Goal: Task Accomplishment & Management: Manage account settings

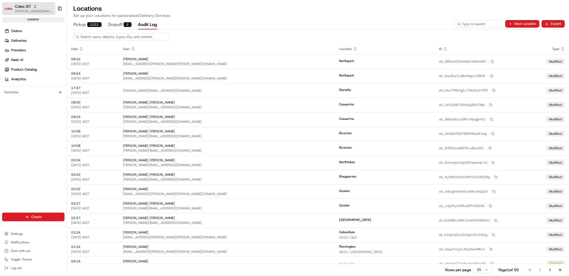
click at [24, 8] on span "Coles SIT" at bounding box center [23, 6] width 16 height 5
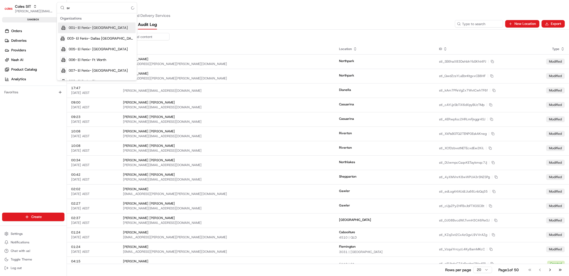
type input "svt"
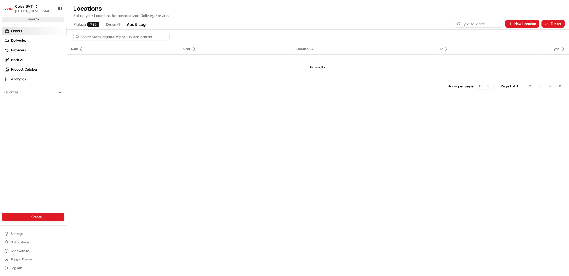
click at [21, 35] on link "Orders" at bounding box center [34, 31] width 64 height 9
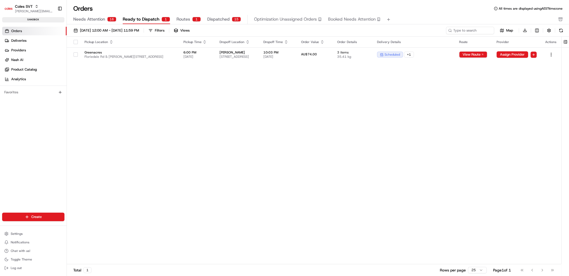
click at [179, 111] on div "Pickup Location Pickup Time Dropoff Location Dropoff Time Order Value Order Det…" at bounding box center [314, 151] width 494 height 228
click at [91, 19] on span "Needs Attention" at bounding box center [89, 19] width 32 height 6
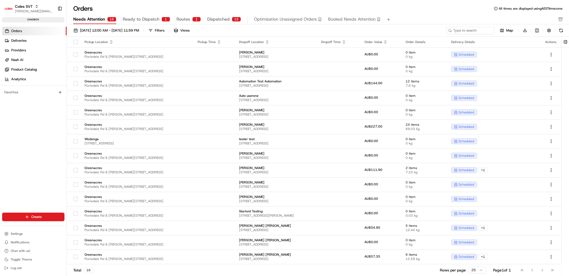
click at [133, 19] on span "Ready to Dispatch" at bounding box center [141, 19] width 37 height 6
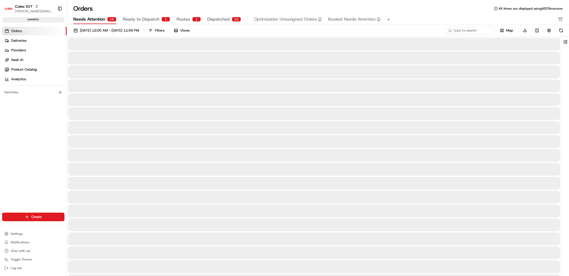
click at [96, 20] on span "Needs Attention" at bounding box center [89, 19] width 32 height 6
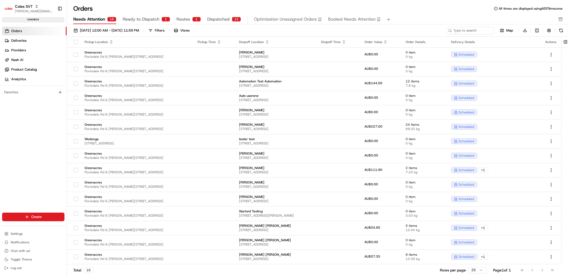
click at [134, 19] on span "Ready to Dispatch" at bounding box center [141, 19] width 37 height 6
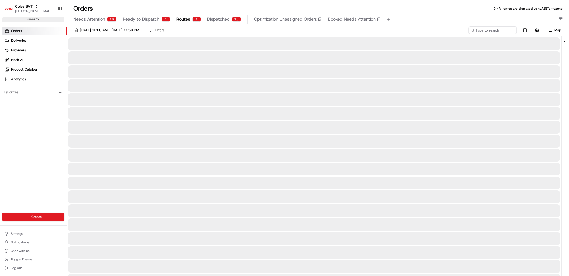
click at [183, 17] on span "Routes" at bounding box center [183, 19] width 14 height 6
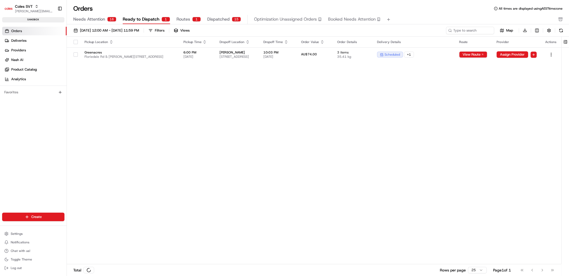
click at [139, 19] on span "Ready to Dispatch" at bounding box center [141, 19] width 37 height 6
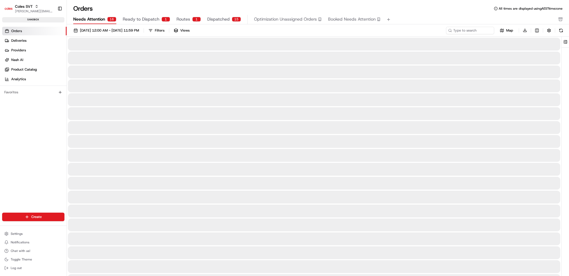
click at [92, 21] on span "Needs Attention" at bounding box center [89, 19] width 32 height 6
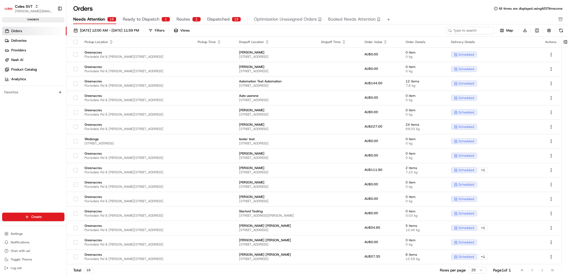
click at [137, 22] on span "Ready to Dispatch" at bounding box center [141, 19] width 37 height 6
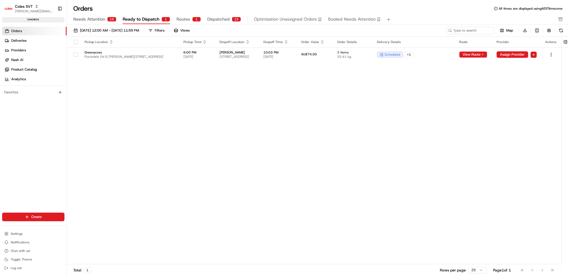
click at [176, 19] on span "Routes" at bounding box center [183, 19] width 14 height 6
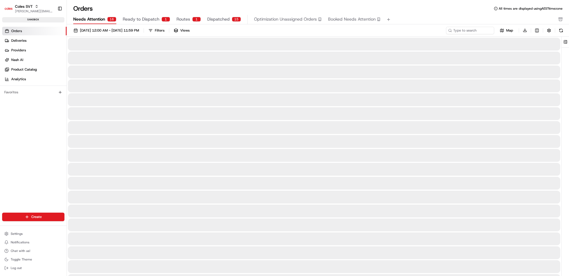
click at [100, 19] on span "Needs Attention" at bounding box center [89, 19] width 32 height 6
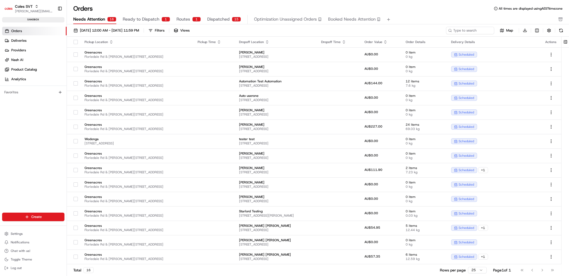
click at [186, 19] on span "Routes" at bounding box center [183, 19] width 14 height 6
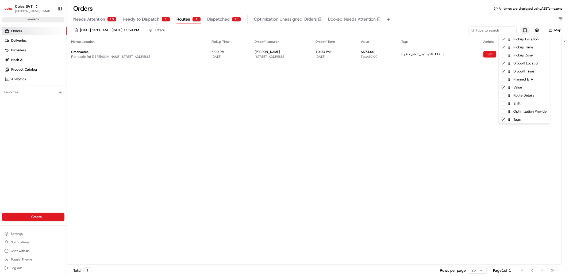
click at [485, 30] on html "Coles SVT barry@usenash.com Toggle Sidebar sandbox Orders Deliveries Providers …" at bounding box center [284, 138] width 569 height 276
click at [485, 80] on span at bounding box center [502, 79] width 4 height 4
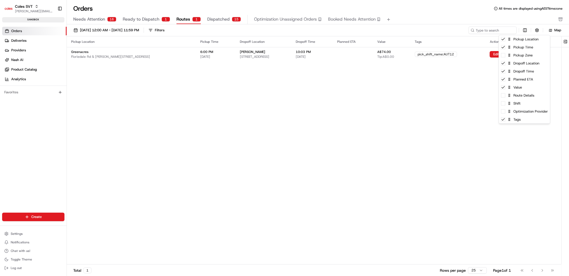
click at [470, 87] on html "Coles SVT barry@usenash.com Toggle Sidebar sandbox Orders Deliveries Providers …" at bounding box center [284, 138] width 569 height 276
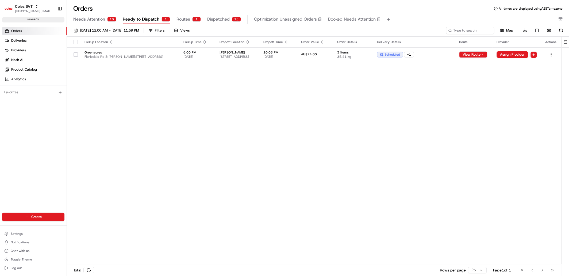
click at [140, 20] on span "Ready to Dispatch" at bounding box center [141, 19] width 37 height 6
click at [183, 19] on span "Routes" at bounding box center [183, 19] width 14 height 6
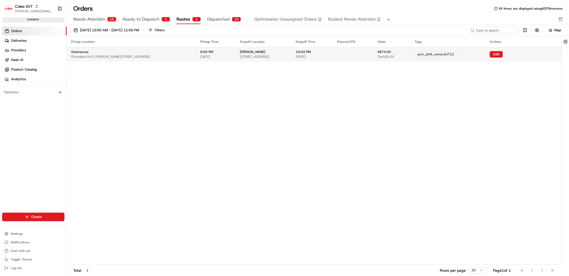
click at [372, 56] on td at bounding box center [353, 54] width 40 height 14
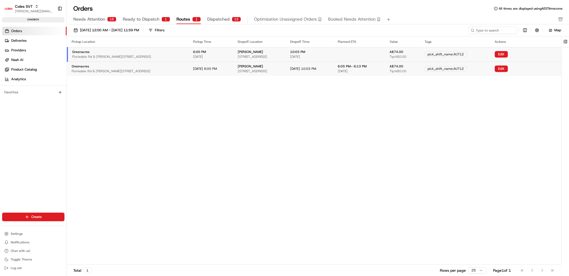
click at [384, 55] on td at bounding box center [359, 54] width 52 height 14
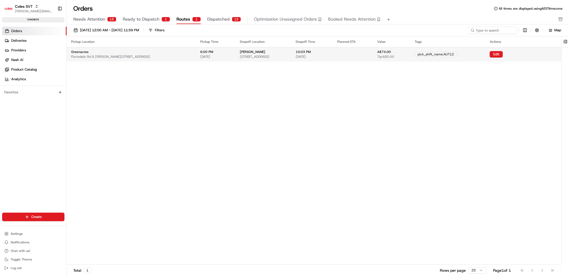
click at [372, 55] on td at bounding box center [353, 54] width 40 height 14
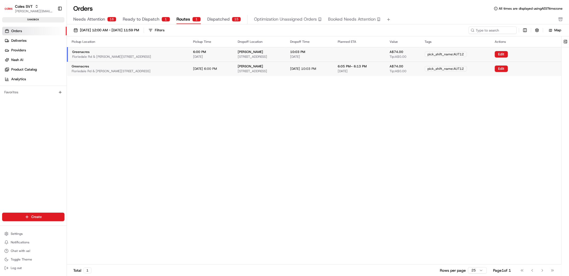
click at [383, 56] on td at bounding box center [359, 54] width 52 height 14
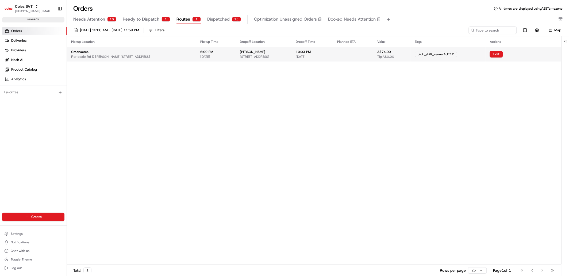
click at [372, 55] on td at bounding box center [353, 54] width 40 height 14
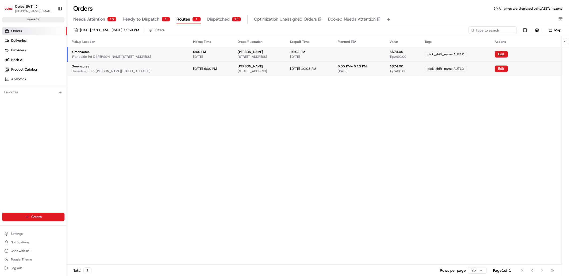
click at [136, 20] on span "Ready to Dispatch" at bounding box center [141, 19] width 37 height 6
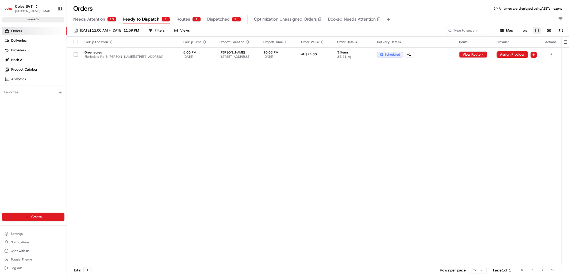
click at [485, 29] on html "Coles SVT barry@usenash.com Toggle Sidebar sandbox Orders Deliveries Providers …" at bounding box center [284, 138] width 569 height 276
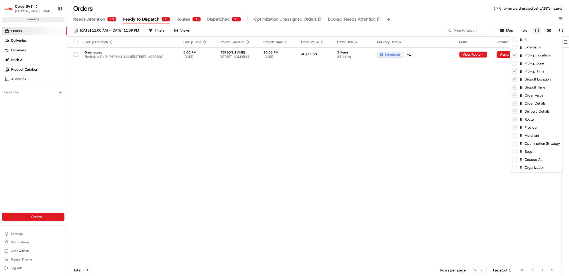
click at [485, 29] on html "Coles SVT barry@usenash.com Toggle Sidebar sandbox Orders Deliveries Providers …" at bounding box center [284, 138] width 569 height 276
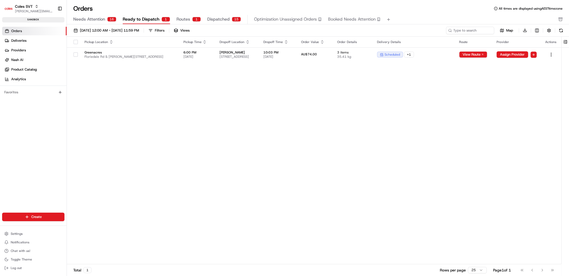
click at [192, 20] on div "1" at bounding box center [196, 19] width 9 height 5
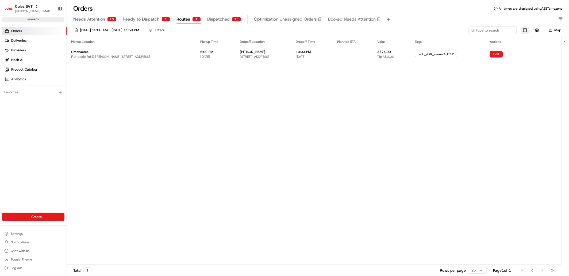
click at [485, 30] on html "Coles SVT barry@usenash.com Toggle Sidebar sandbox Orders Deliveries Providers …" at bounding box center [284, 138] width 569 height 276
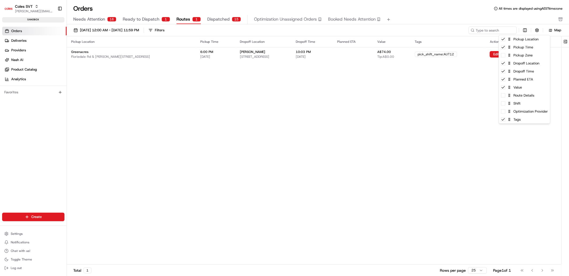
click at [232, 135] on html "Coles SVT barry@usenash.com Toggle Sidebar sandbox Orders Deliveries Providers …" at bounding box center [284, 138] width 569 height 276
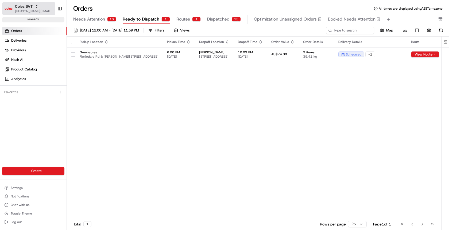
click at [31, 5] on span "Coles SVT" at bounding box center [24, 6] width 18 height 5
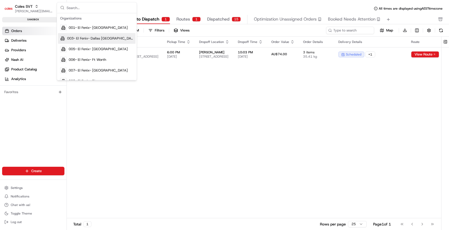
click at [223, 111] on div "Pickup Location Pickup Time Dropoff Location Dropoff Time Order Value Order Det…" at bounding box center [289, 128] width 445 height 182
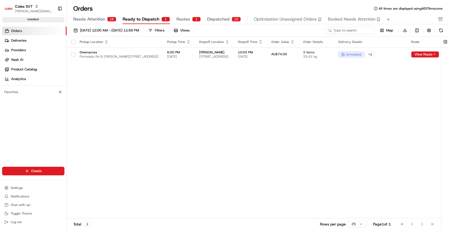
click at [97, 19] on span "Needs Attention" at bounding box center [89, 19] width 32 height 6
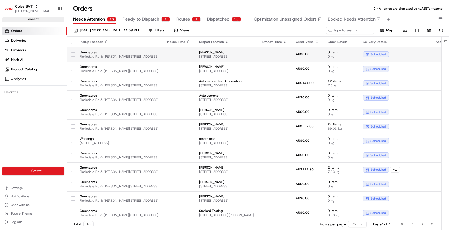
click at [71, 52] on div at bounding box center [73, 54] width 4 height 9
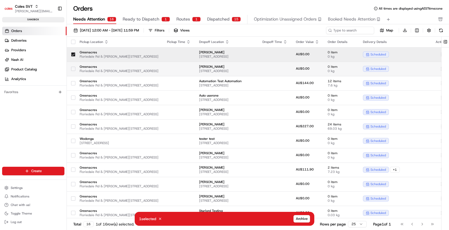
click at [74, 62] on td at bounding box center [71, 69] width 9 height 14
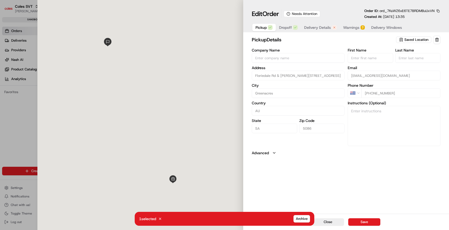
type input "+1"
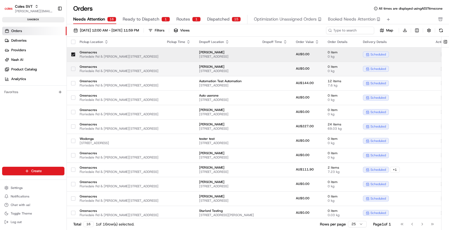
click at [71, 66] on div at bounding box center [73, 69] width 4 height 9
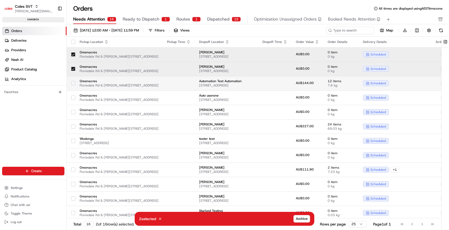
click at [72, 81] on button "button" at bounding box center [73, 83] width 4 height 4
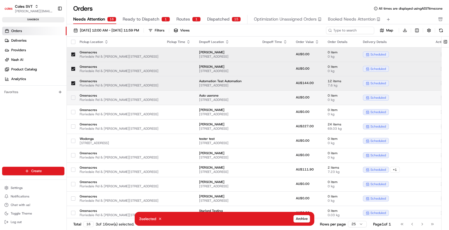
click at [75, 99] on button "button" at bounding box center [73, 98] width 4 height 4
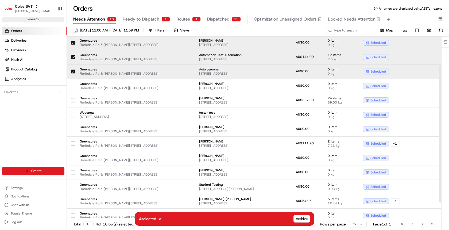
scroll to position [59, 0]
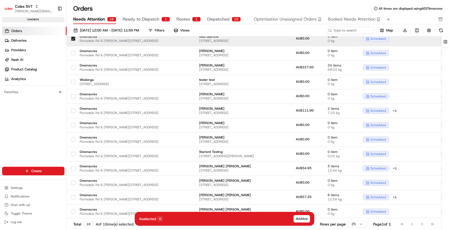
click at [161, 220] on icon at bounding box center [160, 219] width 4 height 4
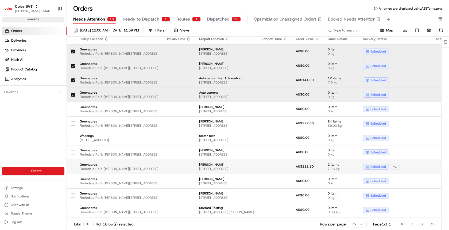
scroll to position [0, 0]
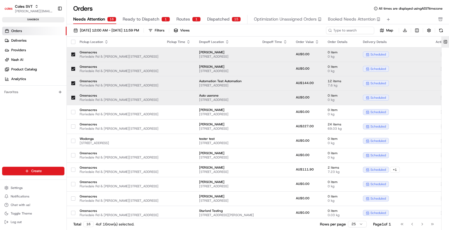
click at [447, 41] on button at bounding box center [445, 42] width 9 height 11
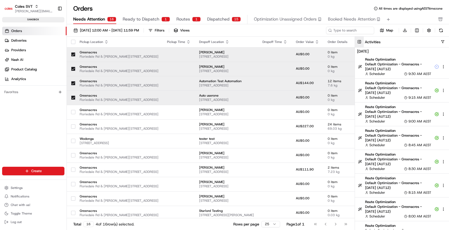
click at [359, 41] on button at bounding box center [359, 42] width 9 height 11
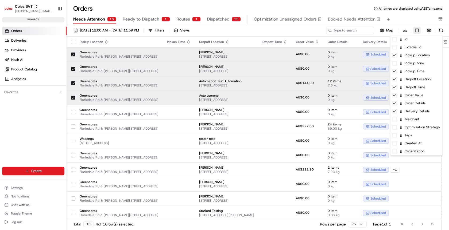
click at [417, 31] on html "Coles SVT barry@usenash.com Toggle Sidebar sandbox Orders Deliveries Providers …" at bounding box center [224, 115] width 449 height 230
click at [416, 30] on html "Coles SVT barry@usenash.com Toggle Sidebar sandbox Orders Deliveries Providers …" at bounding box center [224, 115] width 449 height 230
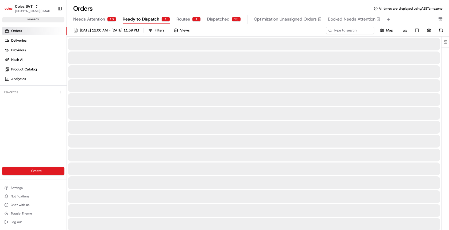
click at [133, 18] on span "Ready to Dispatch" at bounding box center [141, 19] width 37 height 6
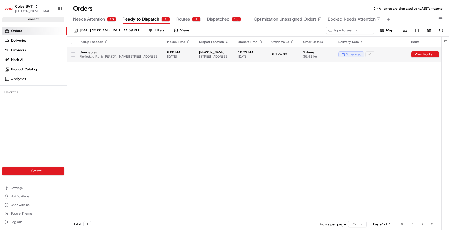
click at [229, 57] on span "[STREET_ADDRESS]" at bounding box center [214, 57] width 30 height 4
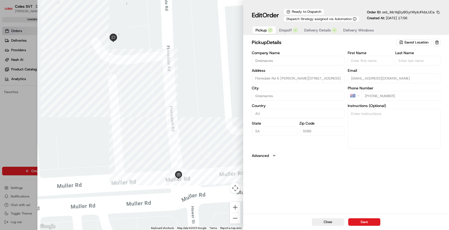
type input "+1"
click at [21, 119] on div at bounding box center [224, 115] width 449 height 230
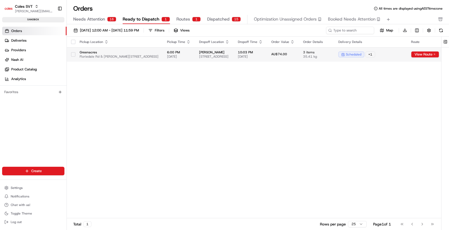
click at [71, 56] on button "button" at bounding box center [73, 54] width 4 height 4
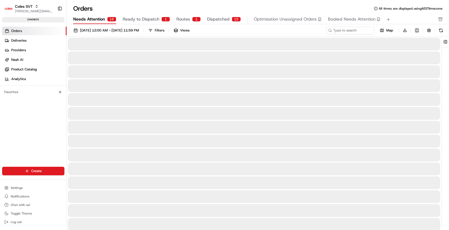
click at [86, 20] on span "Needs Attention" at bounding box center [89, 19] width 32 height 6
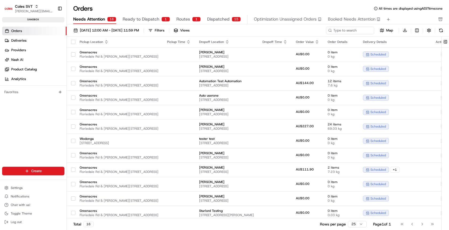
click at [177, 21] on span "Routes" at bounding box center [183, 19] width 14 height 6
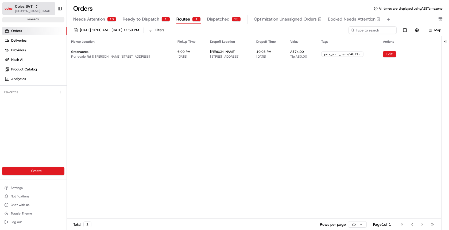
click at [37, 3] on button "Coles SVT barry@usenash.com" at bounding box center [28, 8] width 53 height 13
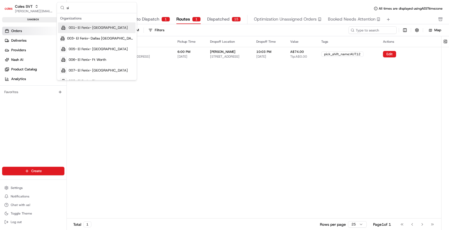
type input "sit"
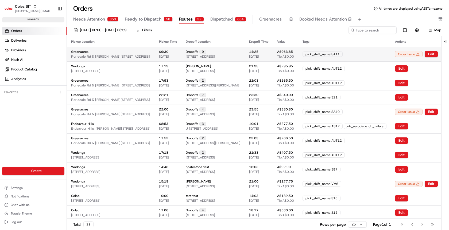
click at [90, 58] on span "Floriedale Rd & [PERSON_NAME][STREET_ADDRESS]" at bounding box center [110, 57] width 79 height 4
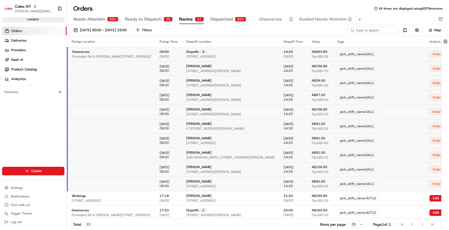
click at [89, 57] on span "Floriedale Rd & [PERSON_NAME][STREET_ADDRESS]" at bounding box center [111, 57] width 79 height 4
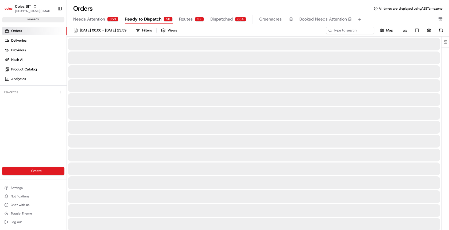
click at [145, 18] on span "Ready to Dispatch" at bounding box center [143, 19] width 37 height 6
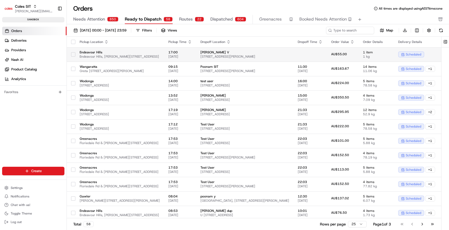
click at [71, 53] on button "button" at bounding box center [73, 54] width 4 height 4
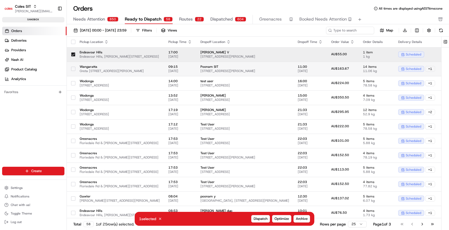
click at [75, 71] on td "Wangaratta Greta Rd & Ryley St, Wangaratta VIC 3677, Australia" at bounding box center [119, 69] width 89 height 14
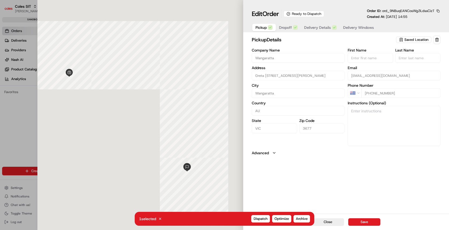
type input "+1"
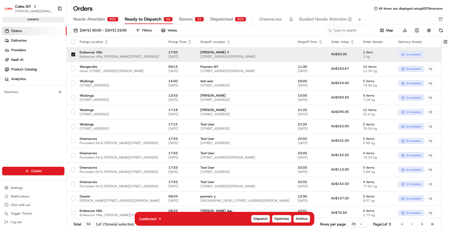
click at [91, 23] on button "Needs Attention 850" at bounding box center [95, 19] width 45 height 9
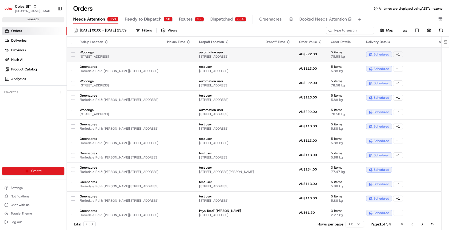
click at [73, 55] on button "button" at bounding box center [73, 54] width 4 height 4
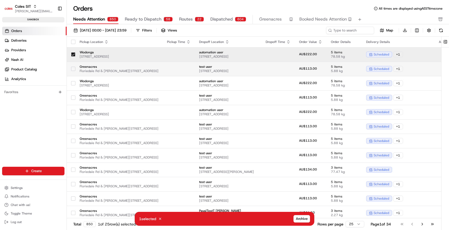
click at [72, 71] on button "button" at bounding box center [73, 69] width 4 height 4
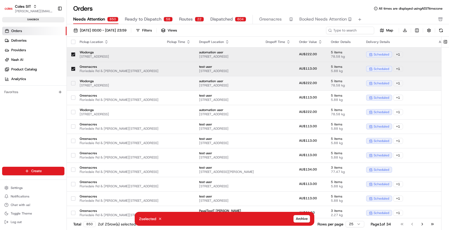
click at [76, 80] on td "Wodonga 1-13 South St, Wodonga VIC 3690, Australia" at bounding box center [118, 83] width 87 height 14
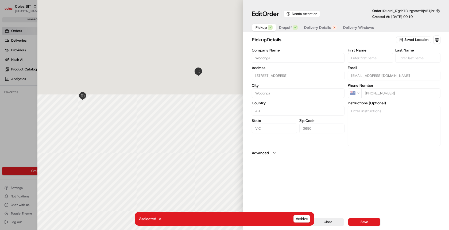
type input "+1"
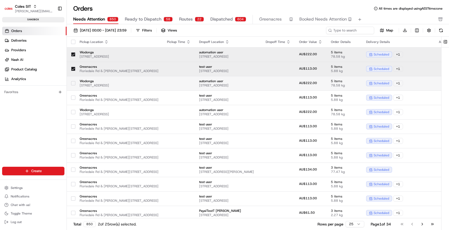
click at [75, 86] on td "Wodonga 1-13 South St, Wodonga VIC 3690, Australia" at bounding box center [118, 83] width 87 height 14
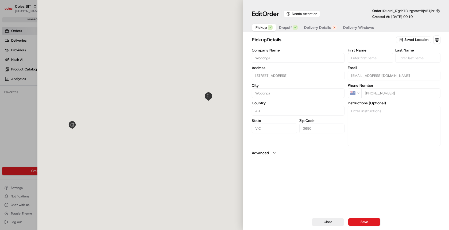
type input "+1"
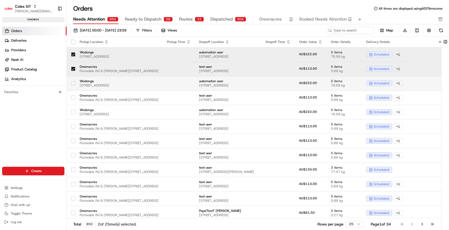
click at [74, 84] on button "button" at bounding box center [73, 83] width 4 height 4
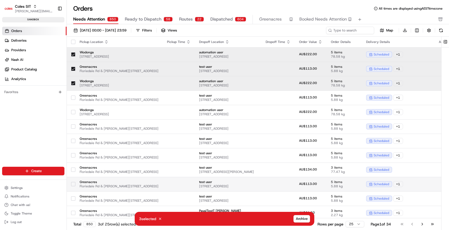
drag, startPoint x: 162, startPoint y: 219, endPoint x: 195, endPoint y: 190, distance: 43.7
click at [182, 220] on div "3 selected Cancel Archive" at bounding box center [225, 219] width 180 height 14
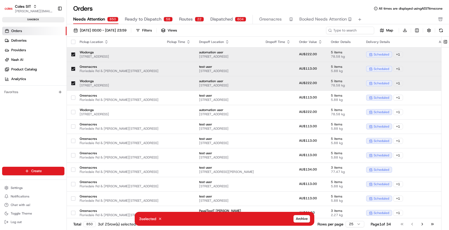
click at [257, 55] on span "8 South St, WODONGA, VIC 3690, AU" at bounding box center [228, 57] width 58 height 4
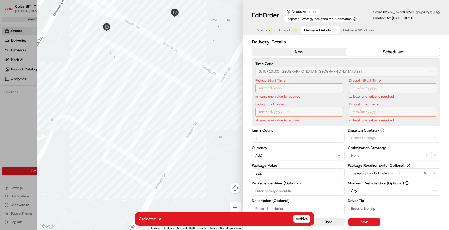
click at [319, 29] on span "Delivery Details" at bounding box center [317, 30] width 27 height 5
type input "1"
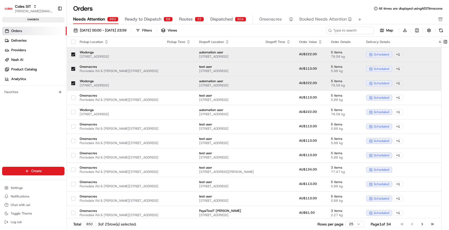
click at [74, 53] on button "button" at bounding box center [73, 54] width 4 height 4
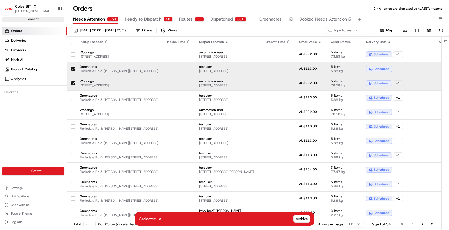
click at [73, 69] on button "button" at bounding box center [73, 69] width 4 height 4
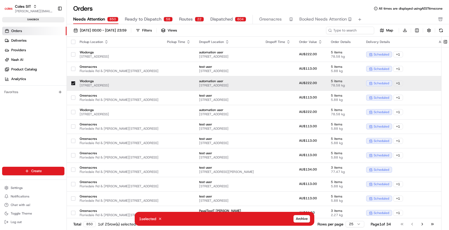
click at [71, 80] on div at bounding box center [73, 83] width 4 height 9
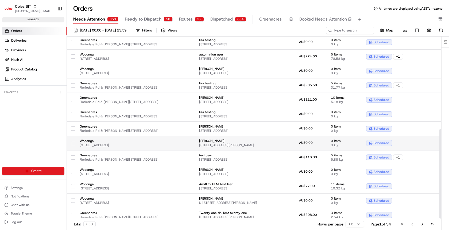
scroll to position [189, 0]
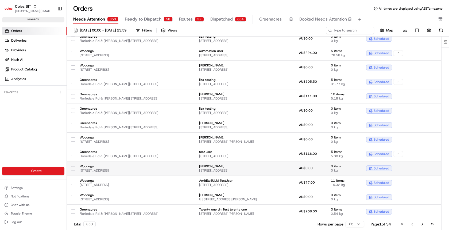
click at [75, 169] on td "Wodonga 1-13 South St, Wodonga VIC 3690, Australia" at bounding box center [118, 168] width 87 height 14
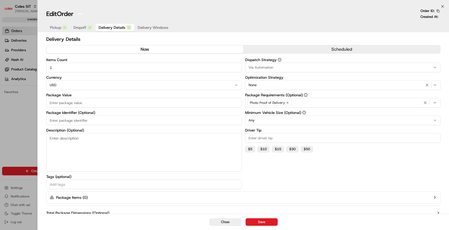
click at [73, 153] on div at bounding box center [224, 115] width 449 height 230
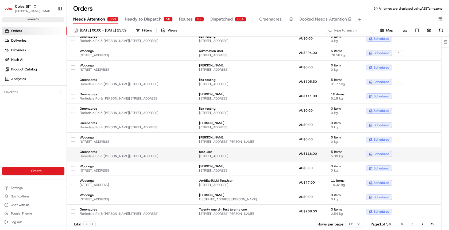
click at [73, 154] on button "button" at bounding box center [73, 154] width 4 height 4
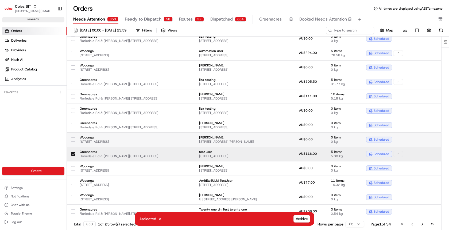
click at [73, 142] on div at bounding box center [73, 139] width 4 height 9
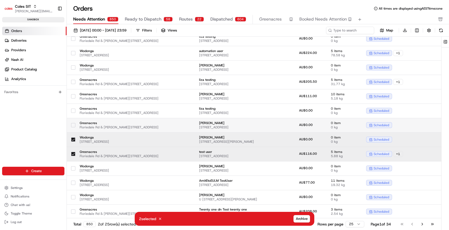
click at [74, 124] on button "button" at bounding box center [73, 125] width 4 height 4
click at [433, 133] on td "scheduled" at bounding box center [398, 140] width 73 height 14
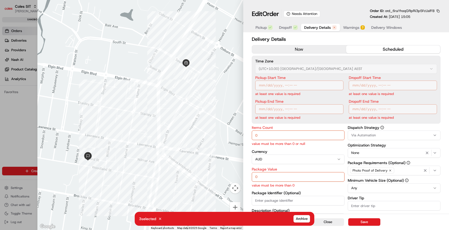
click at [283, 136] on input "0" at bounding box center [298, 136] width 93 height 10
type input "2"
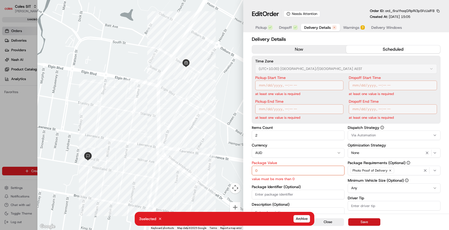
click at [367, 225] on button "Save" at bounding box center [364, 222] width 32 height 7
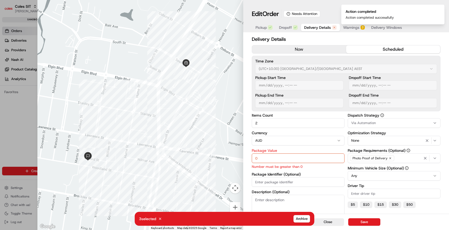
click at [305, 156] on input "0" at bounding box center [298, 159] width 93 height 10
click at [304, 158] on input "0" at bounding box center [298, 159] width 93 height 10
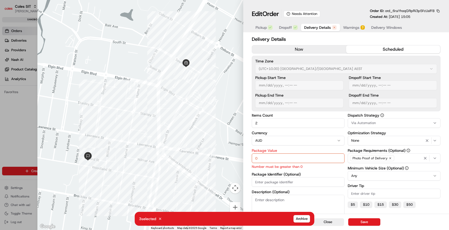
click at [304, 158] on input "0" at bounding box center [298, 159] width 93 height 10
type input "10"
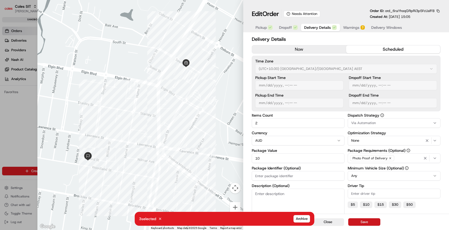
click at [367, 220] on button "Save" at bounding box center [364, 222] width 32 height 7
type input "1"
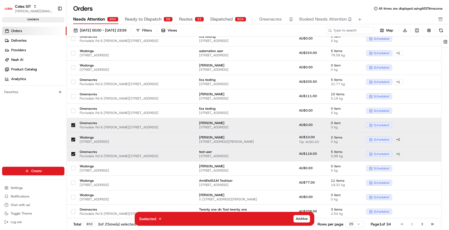
click at [358, 138] on span "2 items" at bounding box center [344, 137] width 27 height 4
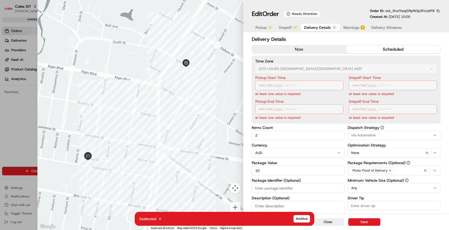
click at [287, 80] on div "Pickup Start Time at least one value is required" at bounding box center [299, 86] width 88 height 21
type input "1"
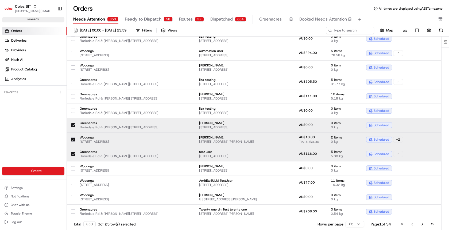
click at [155, 139] on span "Wodonga" at bounding box center [119, 137] width 79 height 4
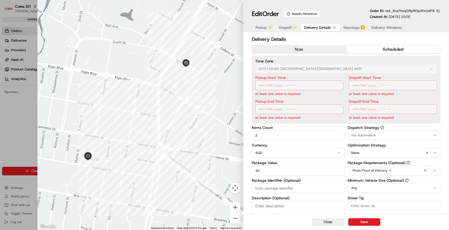
type input "1"
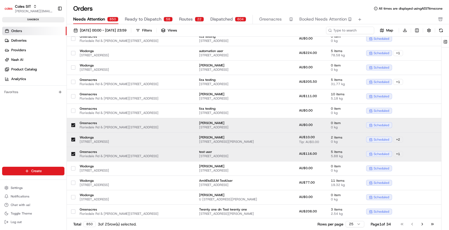
click at [154, 157] on span "Floriedale Rd & [PERSON_NAME][STREET_ADDRESS]" at bounding box center [119, 156] width 79 height 4
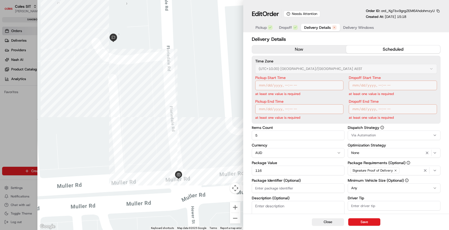
type input "1"
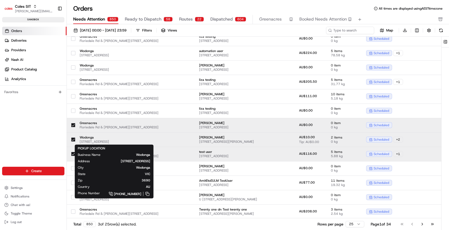
click at [158, 141] on span "[STREET_ADDRESS]" at bounding box center [119, 142] width 79 height 4
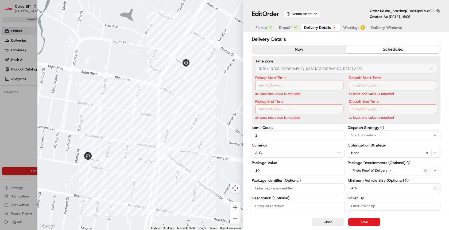
type input "1"
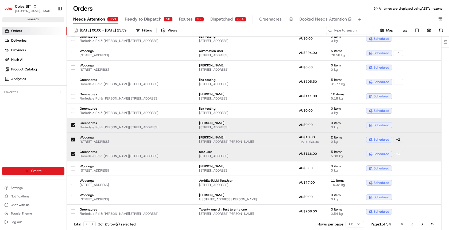
click at [152, 127] on span "Floriedale Rd & [PERSON_NAME][STREET_ADDRESS]" at bounding box center [119, 127] width 79 height 4
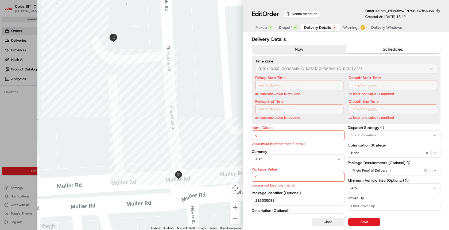
type input "1"
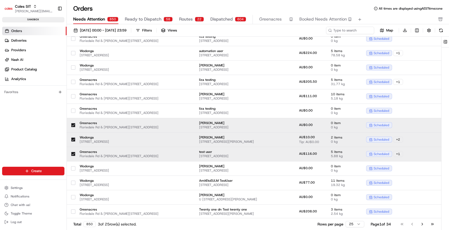
click at [152, 127] on span "Floriedale Rd & [PERSON_NAME][STREET_ADDRESS]" at bounding box center [119, 127] width 79 height 4
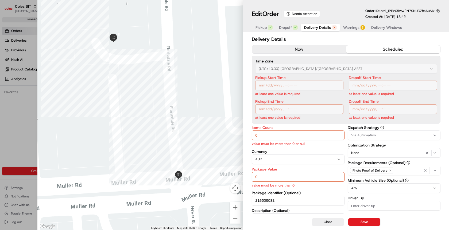
click at [265, 137] on input "0" at bounding box center [298, 136] width 93 height 10
type input "2"
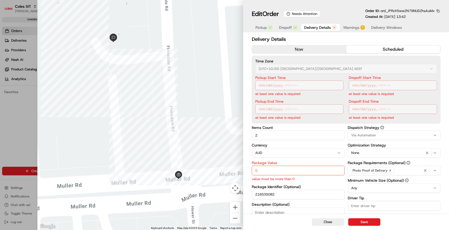
click at [267, 176] on div "Package Value 0 value must be more than 0" at bounding box center [298, 171] width 93 height 21
click at [269, 170] on input "0" at bounding box center [298, 171] width 93 height 10
type input "10"
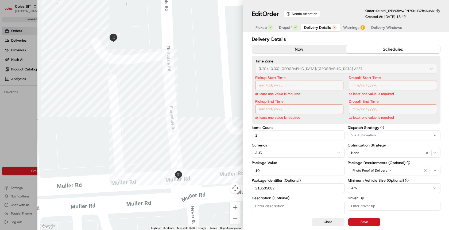
click at [370, 223] on button "Save" at bounding box center [364, 222] width 32 height 7
type input "1"
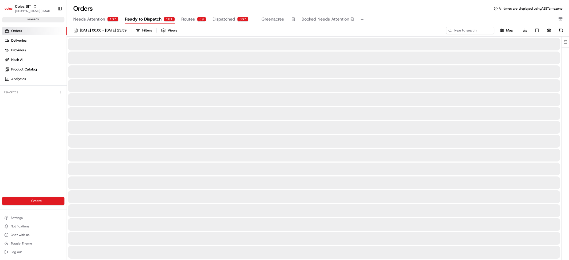
click at [151, 18] on span "Ready to Dispatch" at bounding box center [143, 19] width 37 height 6
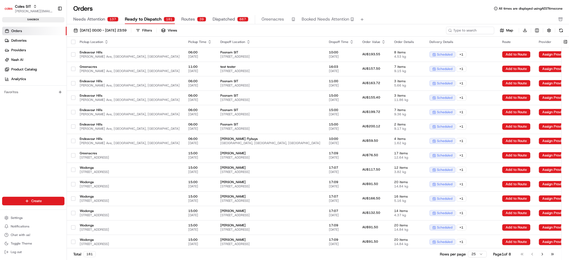
click at [187, 20] on span "Routes" at bounding box center [188, 19] width 14 height 6
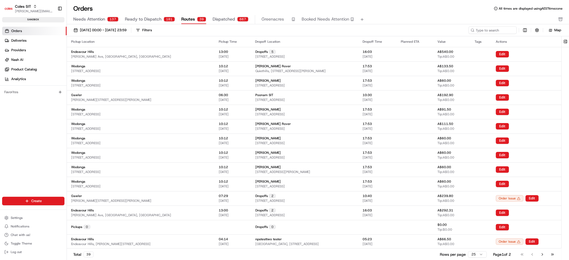
click at [429, 41] on div "Planned ETA" at bounding box center [415, 42] width 28 height 4
click at [433, 53] on td at bounding box center [414, 54] width 37 height 14
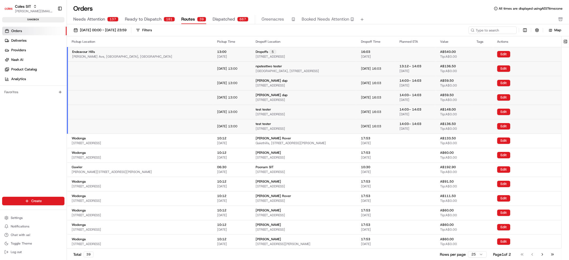
click at [431, 41] on div "Planned ETA" at bounding box center [415, 42] width 32 height 4
click at [436, 53] on td at bounding box center [415, 54] width 41 height 14
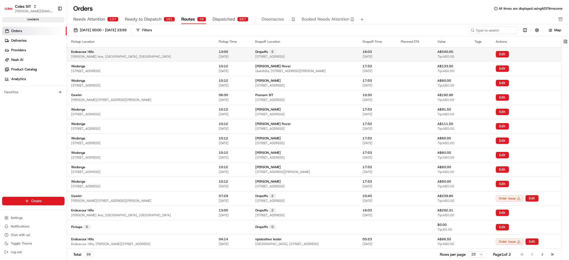
click at [433, 55] on td at bounding box center [414, 54] width 37 height 14
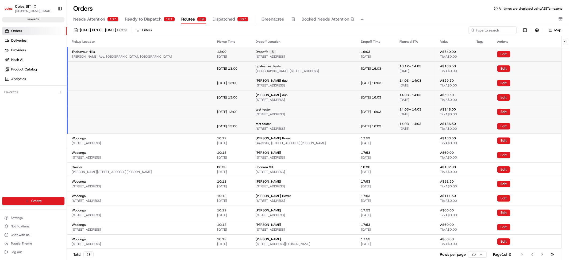
scroll to position [1, 0]
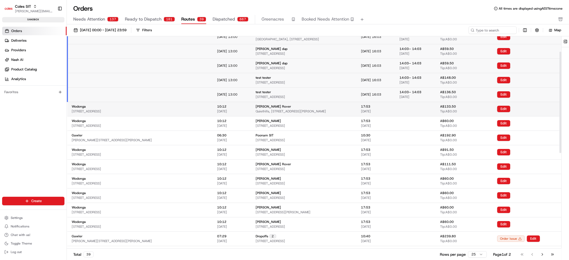
click at [436, 109] on td at bounding box center [415, 109] width 41 height 14
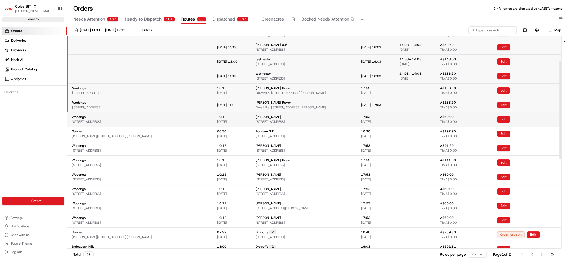
scroll to position [56, 0]
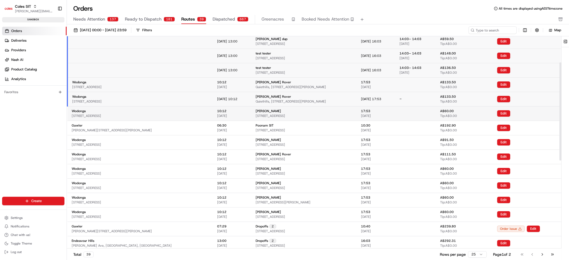
click at [436, 113] on td at bounding box center [415, 113] width 41 height 14
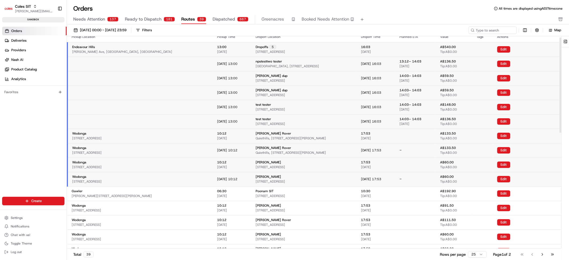
scroll to position [0, 0]
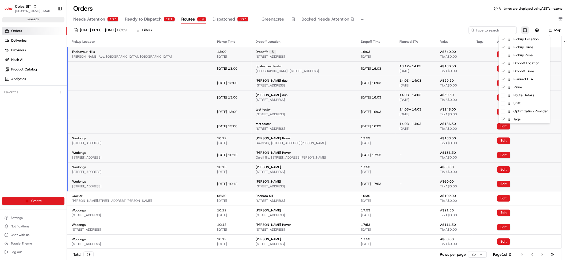
click at [485, 30] on html "Coles SIT barry@usenash.com Toggle Sidebar sandbox Orders Deliveries Providers …" at bounding box center [284, 130] width 569 height 260
click at [485, 73] on div "Dropoff Time" at bounding box center [523, 71] width 51 height 8
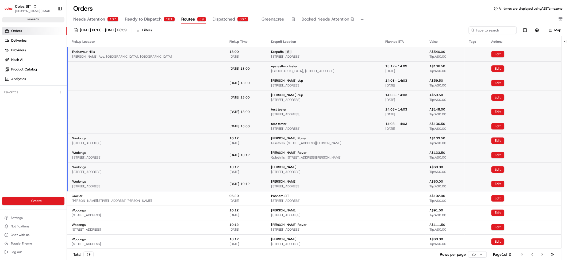
click at [409, 22] on html "Coles SIT barry@usenash.com Toggle Sidebar sandbox Orders Deliveries Providers …" at bounding box center [284, 130] width 569 height 260
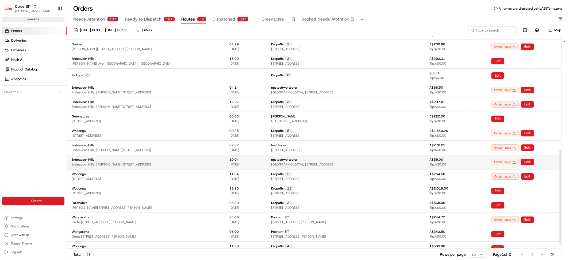
scroll to position [260, 0]
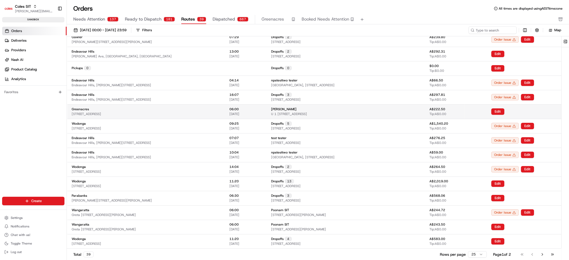
click at [376, 113] on div "Anitha Mudda U 1 2 Chenery St, WODONGA, VIC 3690, AU" at bounding box center [324, 111] width 106 height 9
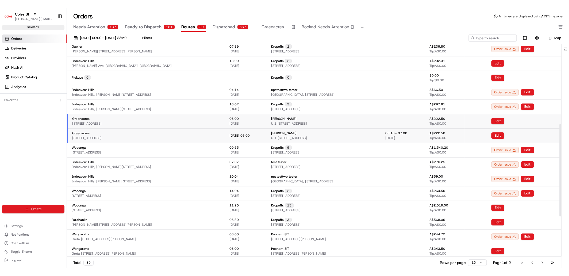
scroll to position [0, 0]
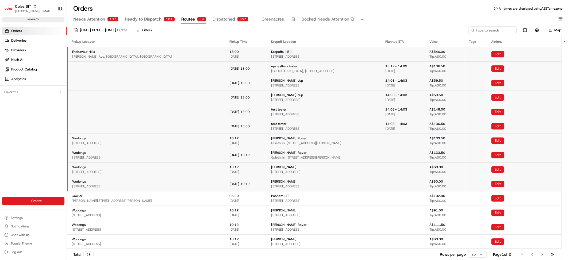
click at [421, 40] on div "Planned ETA" at bounding box center [403, 42] width 36 height 4
click at [425, 48] on td at bounding box center [403, 54] width 44 height 14
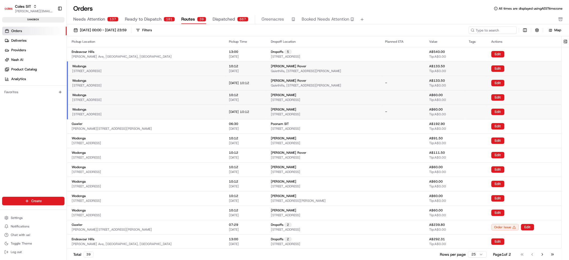
click at [381, 17] on div "Needs Attention 137 Ready to Dispatch 181 Routes 39 Dispatched 667 Greenacres B…" at bounding box center [313, 19] width 481 height 9
click at [375, 18] on div "Needs Attention 137 Ready to Dispatch 181 Routes 39 Dispatched 667 Greenacres B…" at bounding box center [313, 19] width 481 height 9
click at [374, 18] on div "Needs Attention 137 Ready to Dispatch 181 Routes 39 Dispatched 667 Greenacres B…" at bounding box center [313, 19] width 481 height 9
click at [375, 17] on div "Needs Attention 137 Ready to Dispatch 181 Routes 39 Dispatched 667 Greenacres B…" at bounding box center [313, 19] width 481 height 9
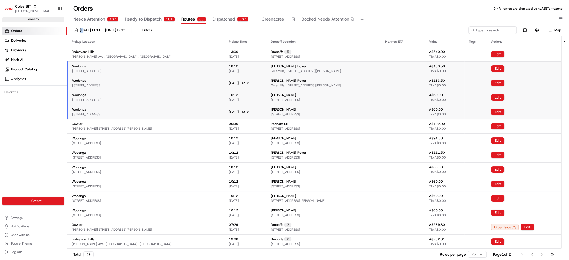
click at [375, 17] on div "Needs Attention 137 Ready to Dispatch 181 Routes 39 Dispatched 667 Greenacres B…" at bounding box center [313, 19] width 481 height 9
click at [374, 23] on div "Needs Attention 137 Ready to Dispatch 181 Routes 39 Dispatched 667 Greenacres B…" at bounding box center [313, 19] width 481 height 9
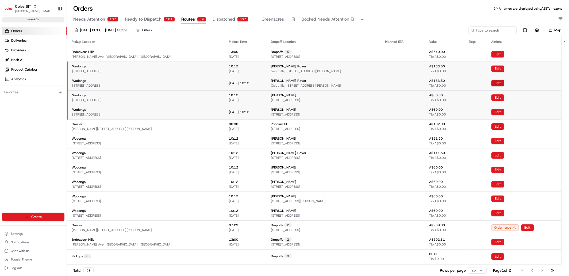
click at [485, 83] on button "Edit" at bounding box center [497, 83] width 13 height 6
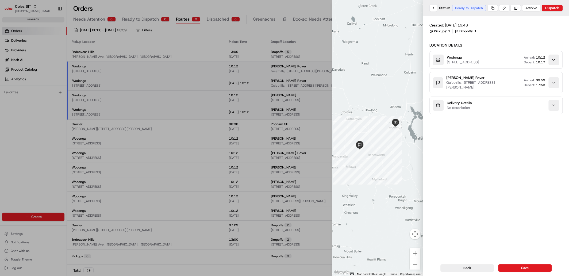
click at [266, 6] on div at bounding box center [284, 138] width 569 height 276
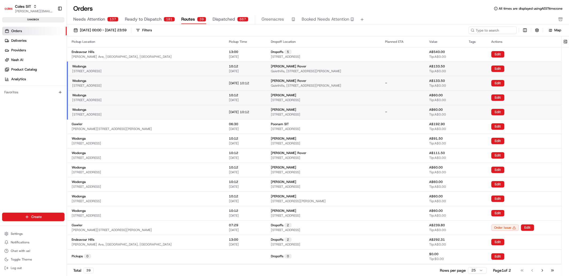
click at [417, 41] on div "Planned ETA" at bounding box center [403, 42] width 36 height 4
click at [229, 40] on div "Pickup Time" at bounding box center [245, 42] width 33 height 4
click at [19, 32] on span "Orders" at bounding box center [16, 31] width 11 height 5
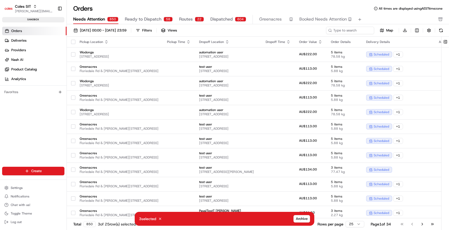
scroll to position [189, 0]
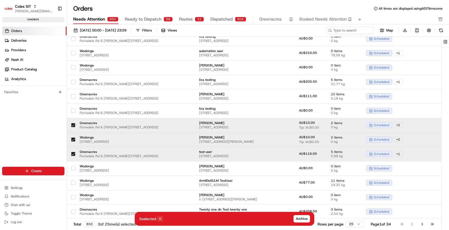
click at [161, 220] on icon at bounding box center [160, 219] width 4 height 4
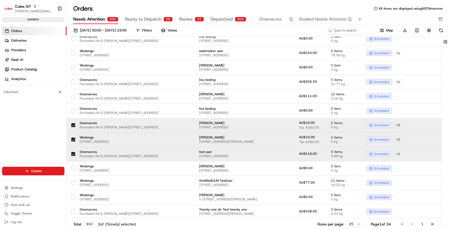
click at [74, 124] on button "button" at bounding box center [73, 125] width 4 height 4
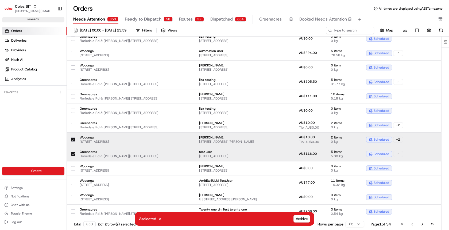
click at [75, 139] on button "button" at bounding box center [73, 140] width 4 height 4
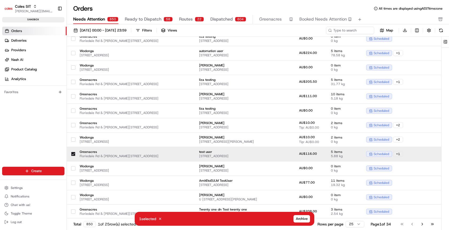
click at [74, 155] on button "button" at bounding box center [73, 154] width 4 height 4
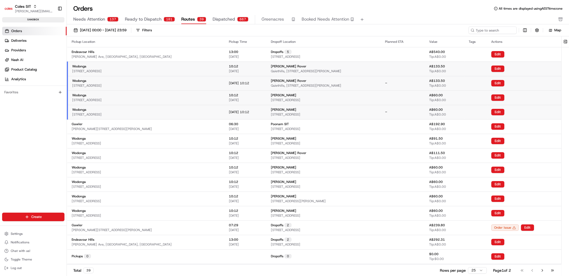
click at [92, 17] on span "Needs Attention" at bounding box center [89, 19] width 32 height 6
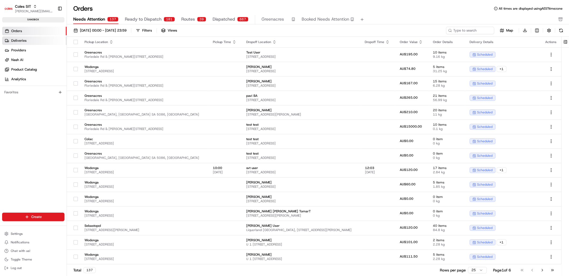
click at [18, 42] on span "Deliveries" at bounding box center [18, 40] width 15 height 5
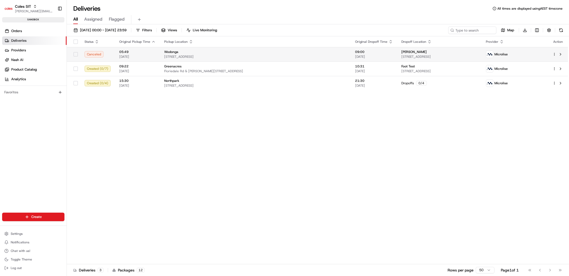
click at [77, 53] on button "button" at bounding box center [75, 54] width 4 height 4
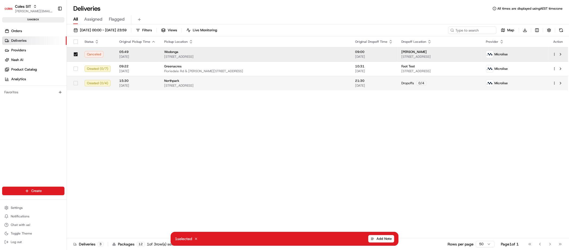
drag, startPoint x: 529, startPoint y: 117, endPoint x: 548, endPoint y: 85, distance: 37.4
click at [529, 117] on div "Status Original Pickup Time Pickup Location Original Dropoff Time Dropoff Locat…" at bounding box center [317, 137] width 501 height 202
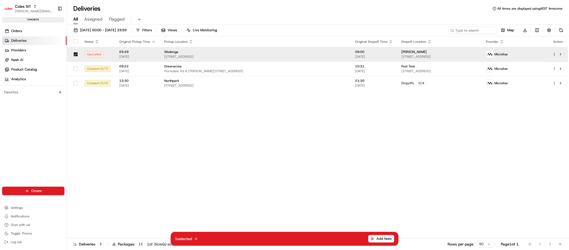
click at [560, 53] on button at bounding box center [560, 54] width 6 height 6
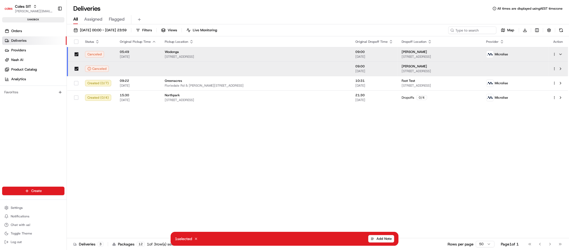
click at [560, 53] on button at bounding box center [560, 54] width 6 height 6
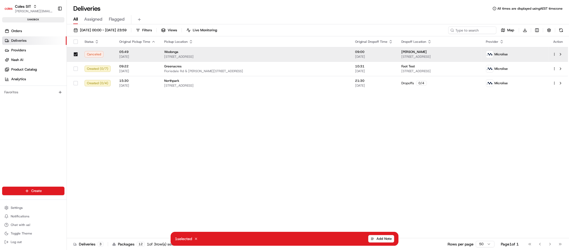
click at [554, 55] on html "Coles SIT [PERSON_NAME][EMAIL_ADDRESS][DOMAIN_NAME] Toggle Sidebar sandbox Orde…" at bounding box center [284, 125] width 569 height 250
click at [293, 156] on html "Coles SIT [PERSON_NAME][EMAIL_ADDRESS][DOMAIN_NAME] Toggle Sidebar sandbox Orde…" at bounding box center [284, 125] width 569 height 250
click at [286, 135] on div "Status Original Pickup Time Pickup Location Original Dropoff Time Dropoff Locat…" at bounding box center [317, 137] width 501 height 202
click at [27, 34] on link "Orders" at bounding box center [34, 31] width 64 height 9
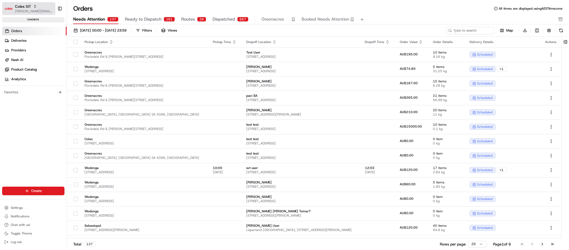
click at [28, 7] on span "Coles SIT" at bounding box center [23, 6] width 16 height 5
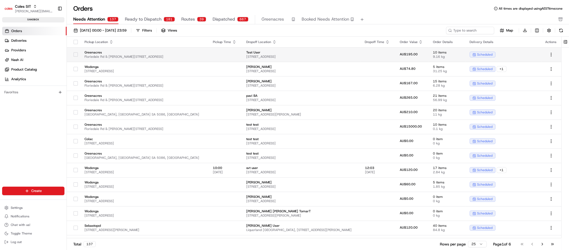
click at [76, 55] on button "button" at bounding box center [75, 54] width 4 height 4
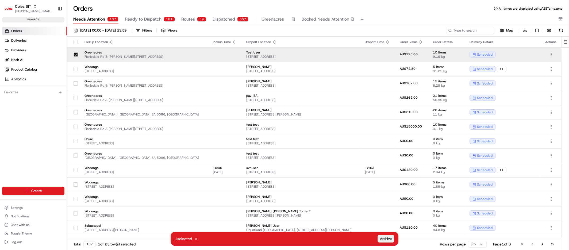
type button "on"
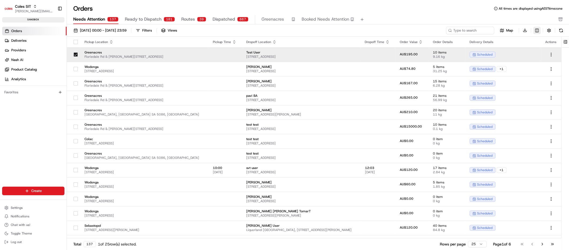
click at [533, 30] on html "Coles SIT [PERSON_NAME][EMAIL_ADDRESS][DOMAIN_NAME] Toggle Sidebar sandbox Orde…" at bounding box center [284, 125] width 569 height 250
click at [541, 244] on button "Go to next page" at bounding box center [541, 243] width 9 height 7
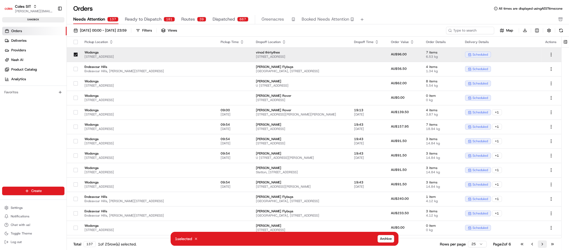
click at [542, 244] on button "Go to next page" at bounding box center [541, 243] width 9 height 7
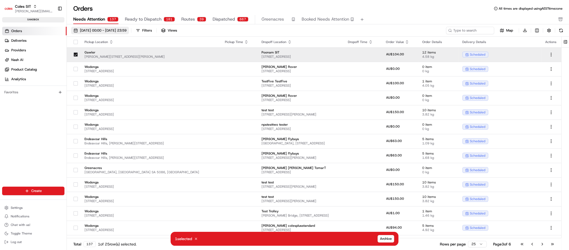
click at [103, 33] on button "[DATE] 00:00 - [DATE] 23:59" at bounding box center [100, 30] width 58 height 7
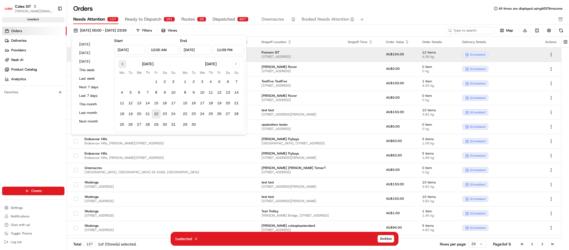
click at [123, 61] on button "Go to previous month" at bounding box center [122, 63] width 7 height 7
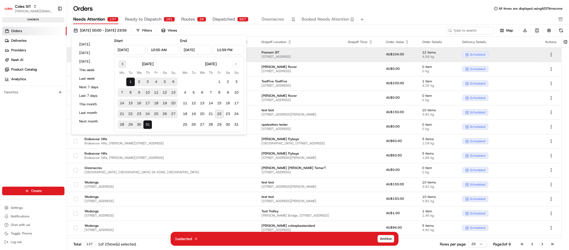
click at [123, 64] on button "Go to previous month" at bounding box center [122, 63] width 7 height 7
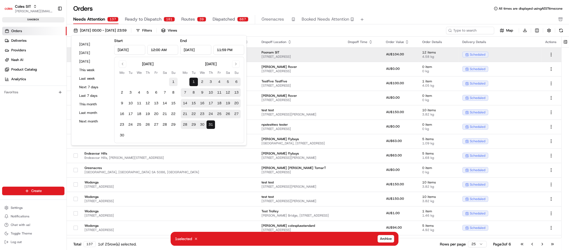
click at [171, 83] on button "1" at bounding box center [173, 81] width 9 height 9
type input "[DATE]"
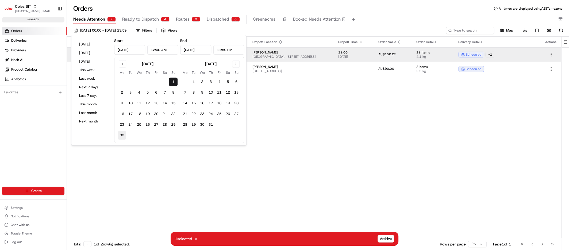
click at [122, 132] on button "30" at bounding box center [122, 135] width 9 height 9
type input "[DATE]"
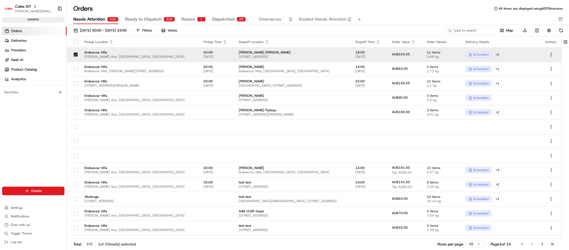
click at [78, 54] on div at bounding box center [75, 54] width 9 height 9
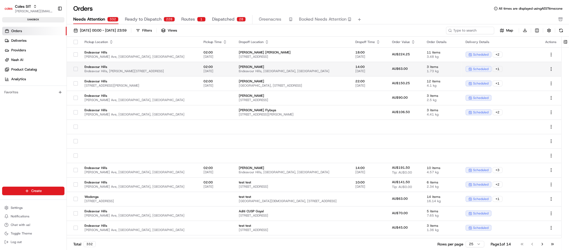
click at [76, 67] on button "button" at bounding box center [75, 69] width 4 height 4
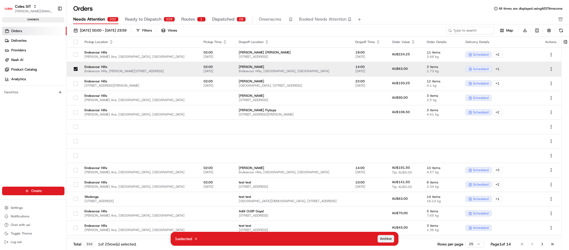
click at [386, 239] on span "Archive" at bounding box center [386, 238] width 12 height 5
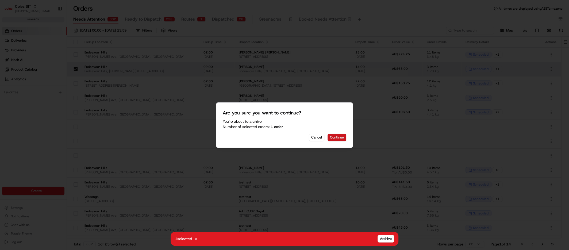
click at [341, 138] on button "Continue" at bounding box center [336, 137] width 19 height 7
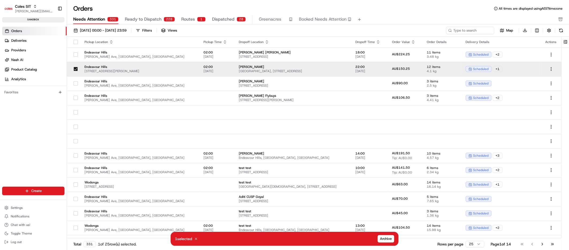
click at [75, 70] on button "button" at bounding box center [75, 69] width 4 height 4
